Goal: Check status: Check status

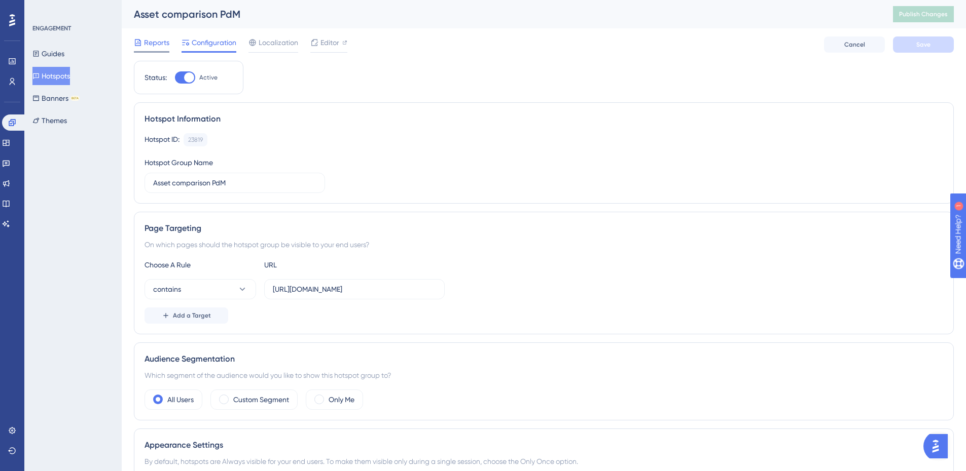
click at [145, 44] on span "Reports" at bounding box center [156, 42] width 25 height 12
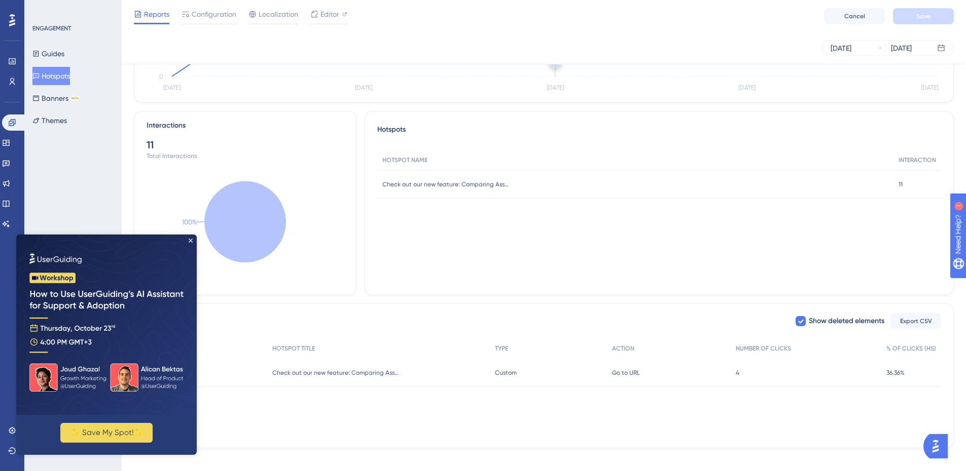
scroll to position [181, 0]
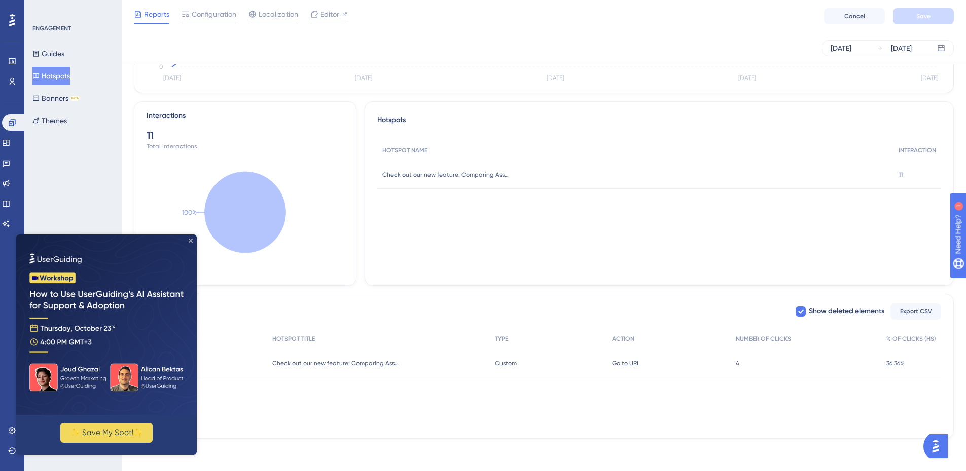
click at [192, 240] on icon "Close Preview" at bounding box center [191, 241] width 4 height 4
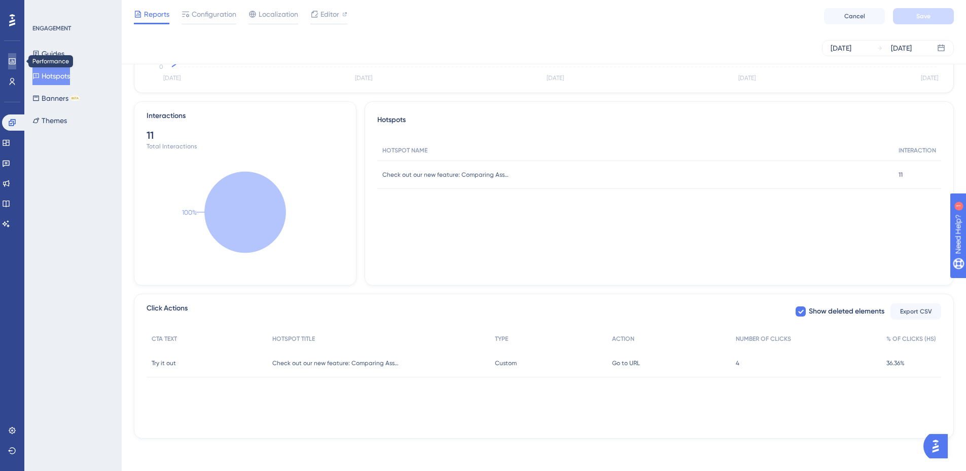
click at [12, 63] on icon at bounding box center [12, 61] width 8 height 8
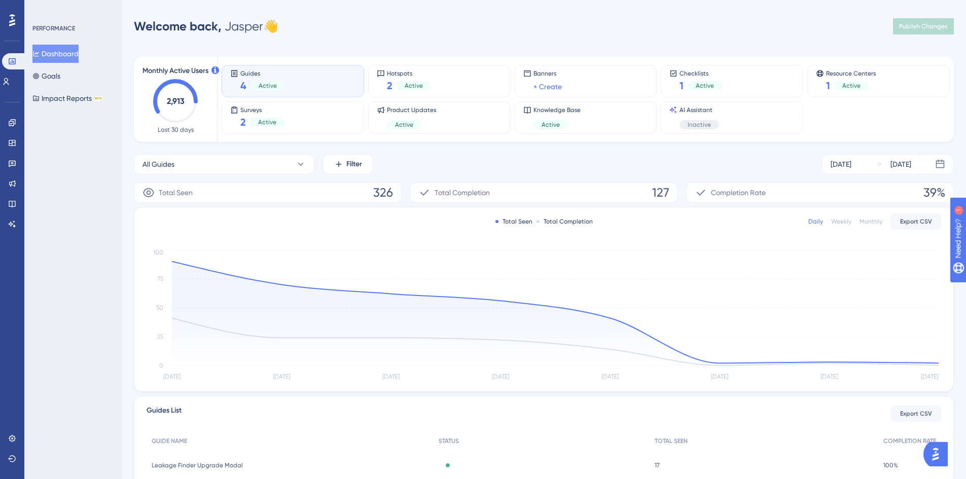
click at [879, 19] on div "Welcome back, [PERSON_NAME] 👋 Publish Changes" at bounding box center [544, 26] width 820 height 20
click at [457, 83] on div "Hotspots 2 Active" at bounding box center [439, 80] width 125 height 23
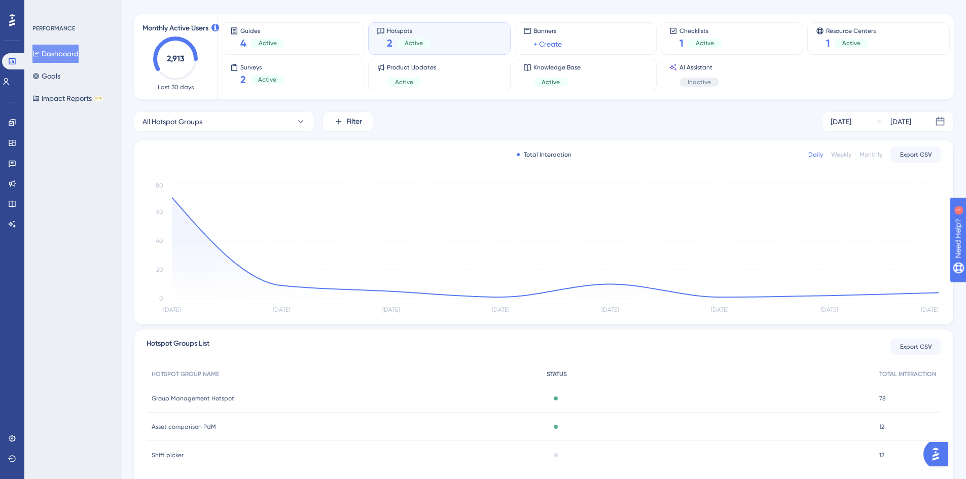
scroll to position [86, 0]
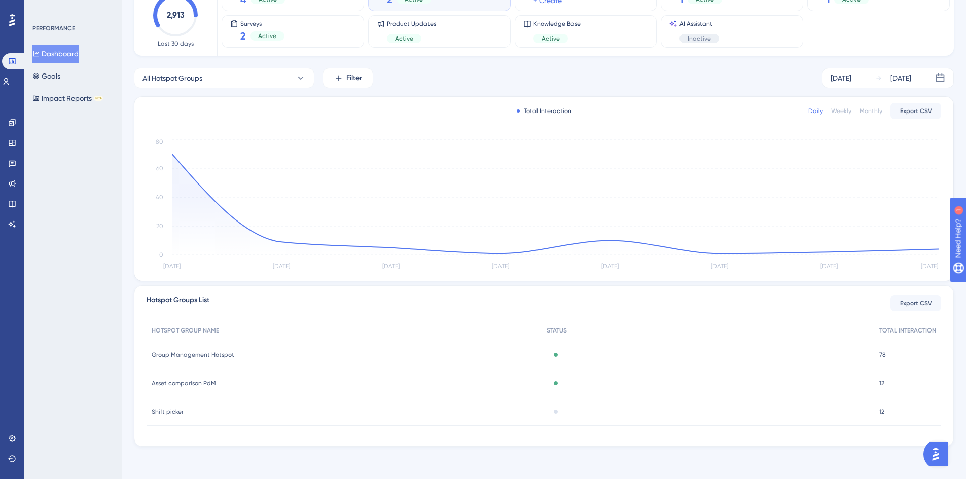
click at [195, 384] on span "Asset comparison PdM" at bounding box center [184, 383] width 64 height 8
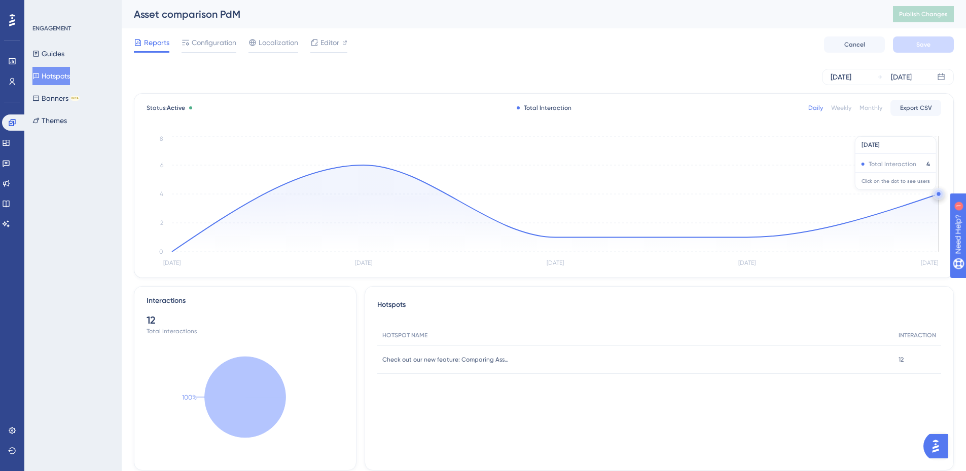
click at [935, 194] on circle at bounding box center [938, 194] width 8 height 8
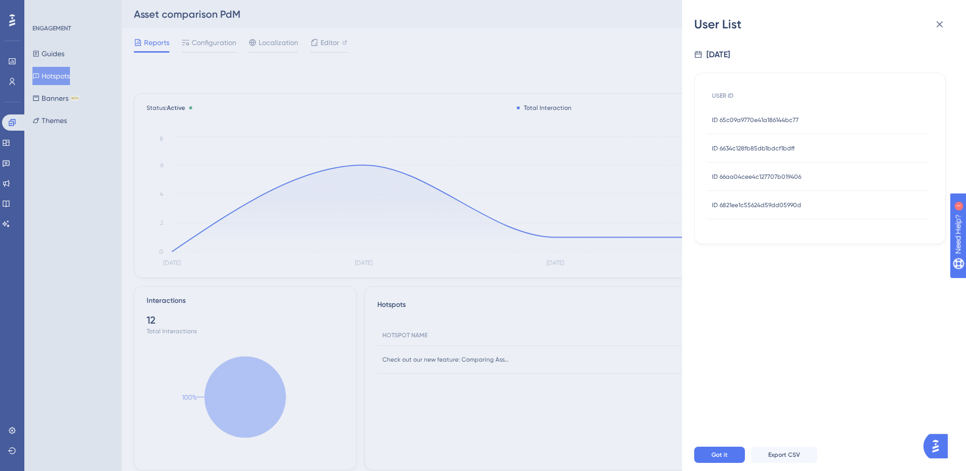
click at [541, 308] on div "User List [DATE] USER ID ID 65c09a9770e41a186144bc77 ID 65c09a9770e41a186144bc7…" at bounding box center [483, 235] width 966 height 471
